Goal: Task Accomplishment & Management: Manage account settings

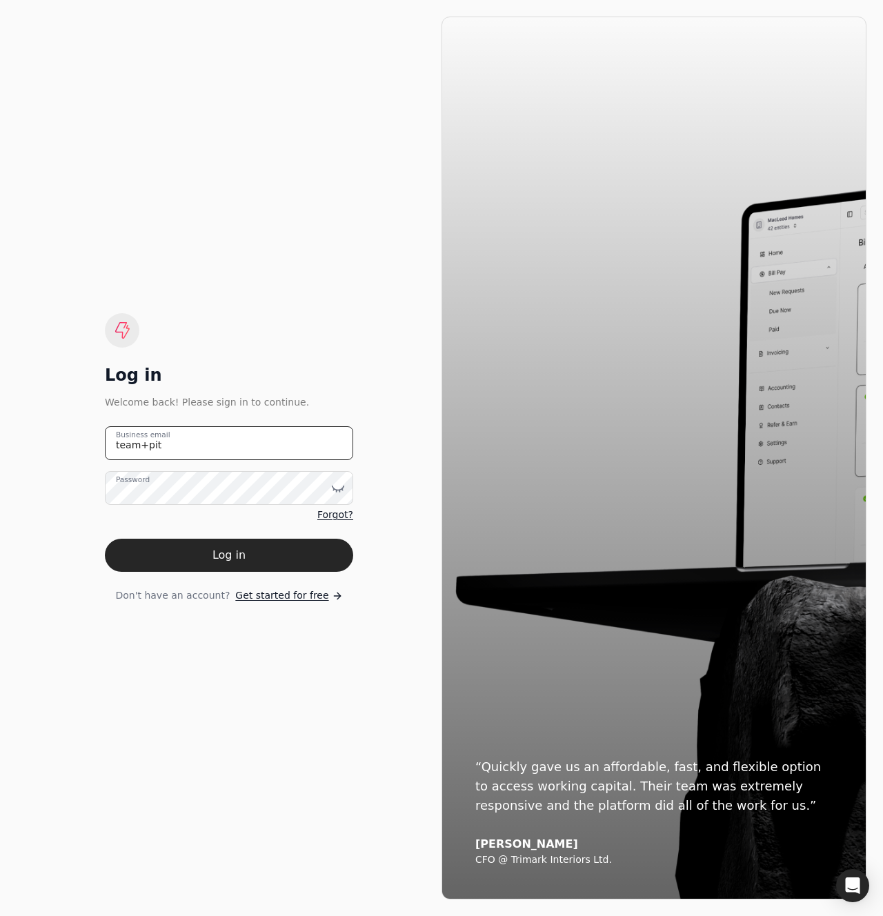
type email "[EMAIL_ADDRESS][DOMAIN_NAME]"
click at [105, 539] on button "Log in" at bounding box center [229, 555] width 248 height 33
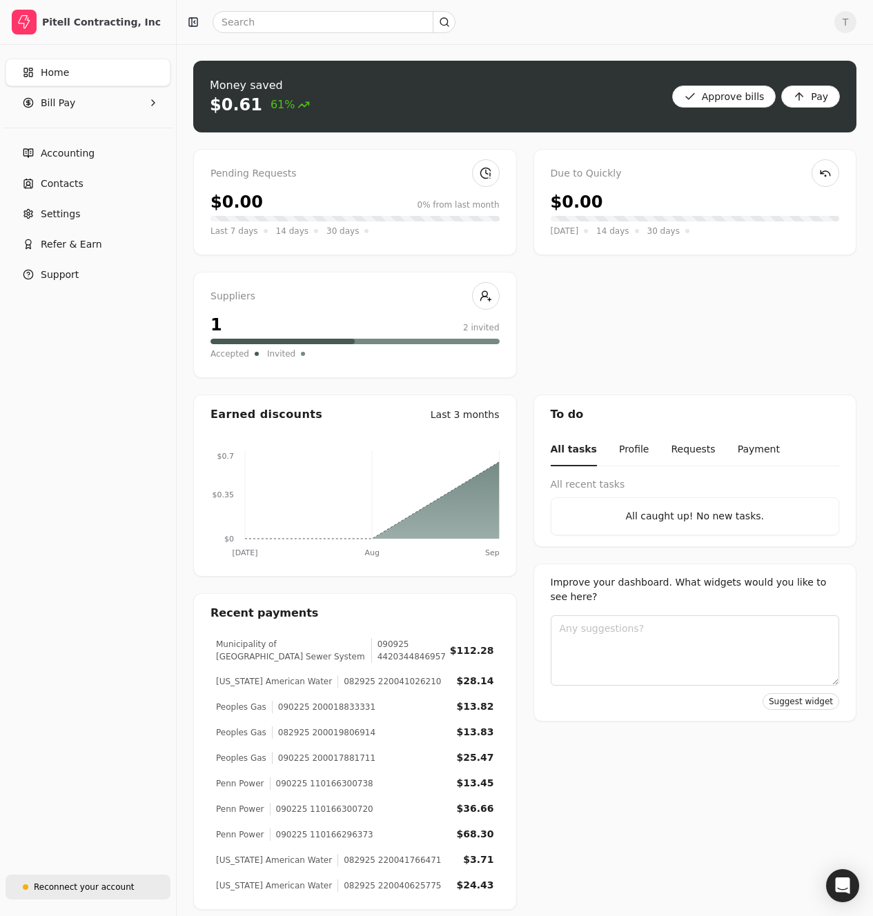
click at [95, 886] on div "Reconnect your account" at bounding box center [84, 887] width 100 height 12
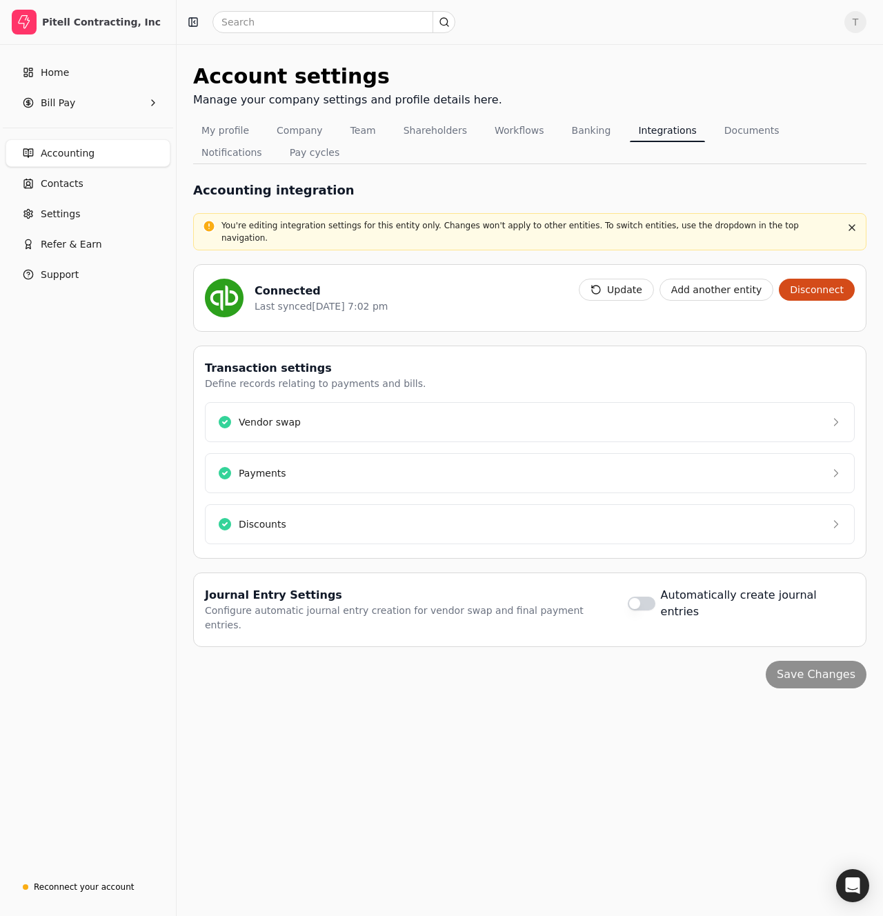
click at [817, 279] on button "Disconnect" at bounding box center [817, 290] width 76 height 22
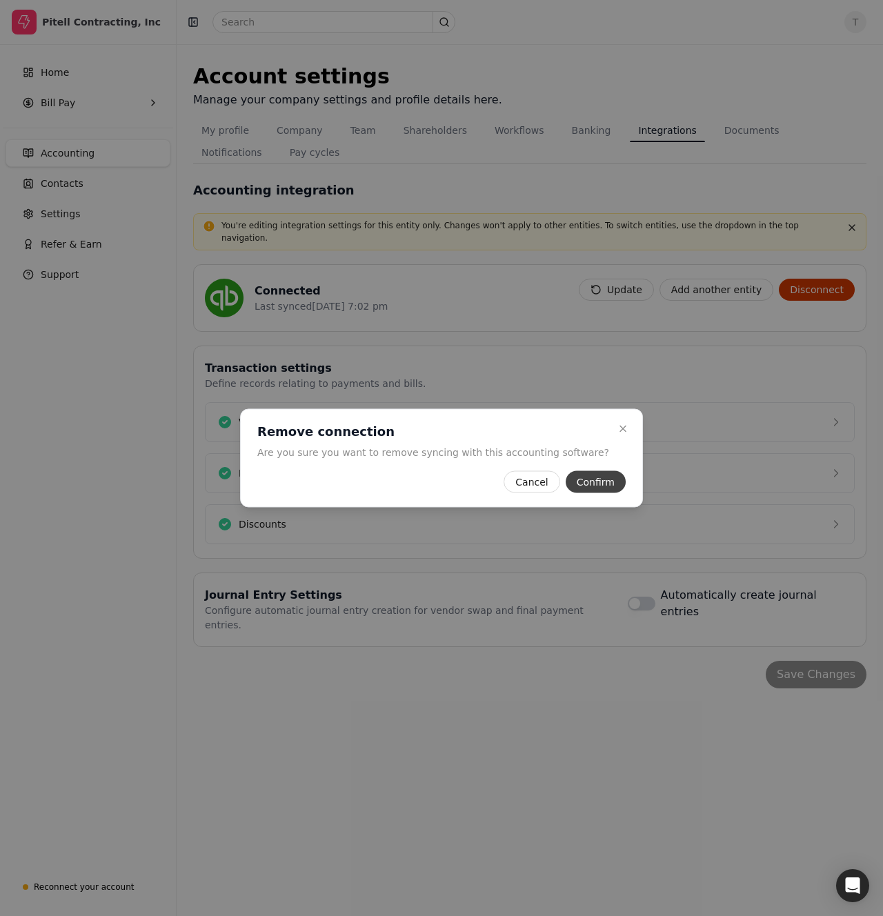
click at [592, 479] on button "Confirm" at bounding box center [596, 482] width 60 height 22
